Goal: Task Accomplishment & Management: Complete application form

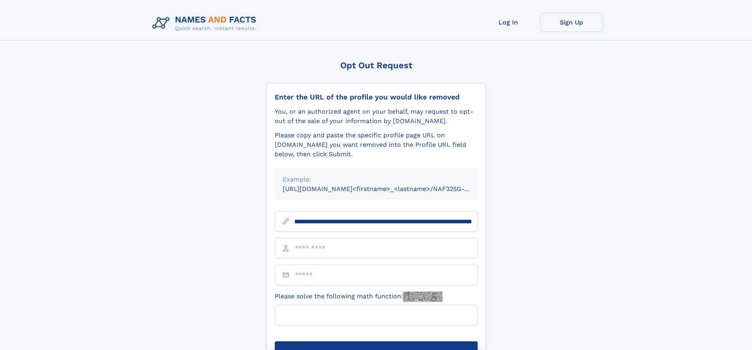
scroll to position [0, 92]
type input "**********"
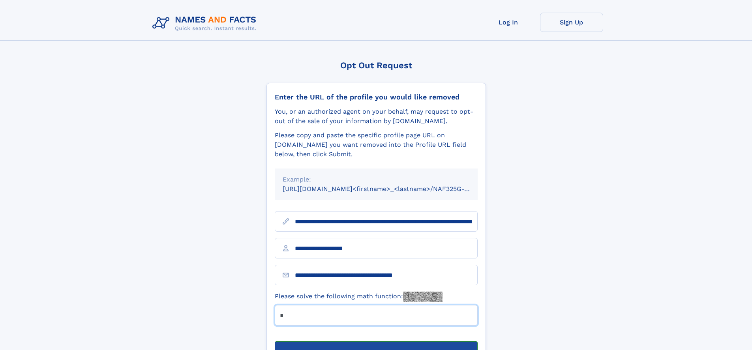
type input "*"
click at [376, 342] on button "Submit Opt Out Request" at bounding box center [376, 354] width 203 height 25
